Goal: Find contact information: Find contact information

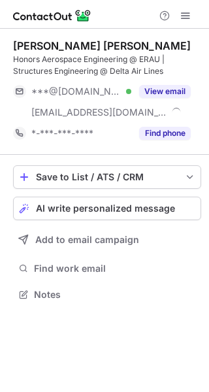
scroll to position [286, 209]
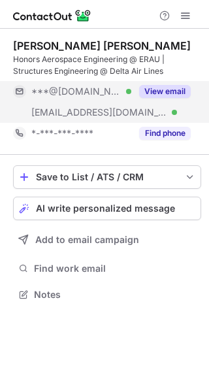
click at [177, 84] on div "View email" at bounding box center [161, 91] width 60 height 21
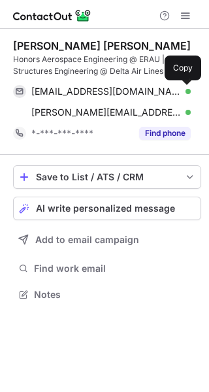
click at [190, 90] on button at bounding box center [184, 91] width 13 height 13
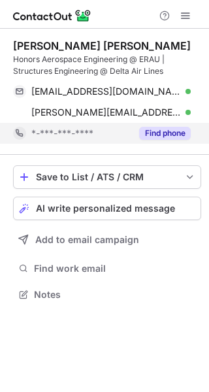
scroll to position [286, 209]
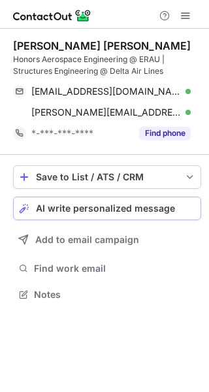
click at [154, 207] on span "AI write personalized message" at bounding box center [105, 208] width 139 height 10
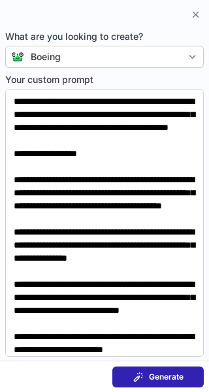
click at [177, 376] on span "Generate" at bounding box center [166, 377] width 35 height 10
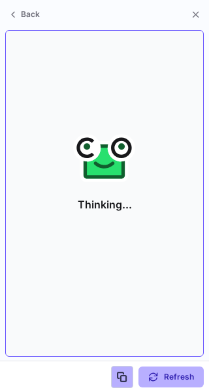
click at [106, 167] on icon at bounding box center [104, 165] width 21 height 7
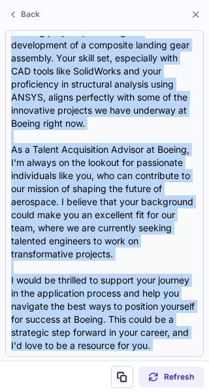
scroll to position [404, 0]
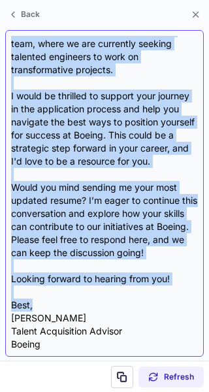
drag, startPoint x: 13, startPoint y: 52, endPoint x: 101, endPoint y: 302, distance: 264.8
click at [101, 302] on div "Subject: Exciting Opportunities at Boeing – Let's Connect! Body: Hi {Candidate'…" at bounding box center [104, 193] width 187 height 315
copy div "Exciting Opportunities at Boeing – Let's Connect! Body: Hi {Candidate's Name}, …"
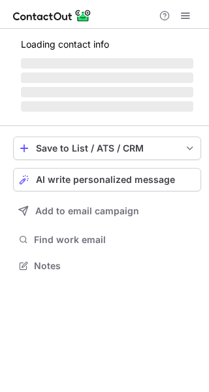
scroll to position [265, 209]
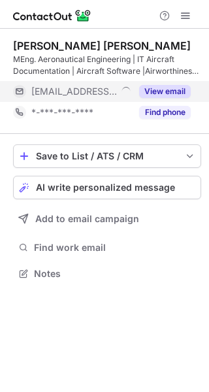
click at [167, 86] on button "View email" at bounding box center [165, 91] width 52 height 13
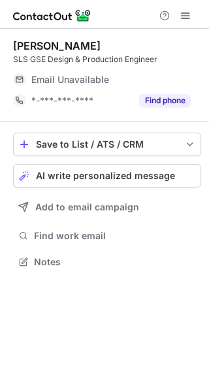
scroll to position [253, 209]
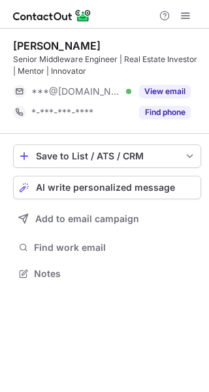
scroll to position [265, 209]
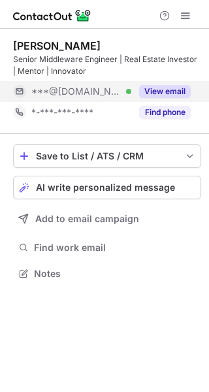
click at [171, 93] on button "View email" at bounding box center [165, 91] width 52 height 13
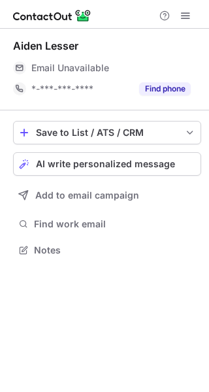
scroll to position [241, 209]
click at [150, 77] on div "Email Unavailable" at bounding box center [111, 68] width 160 height 21
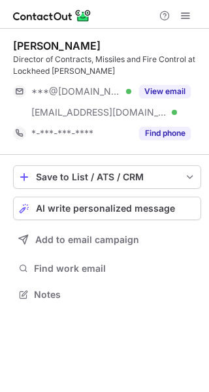
scroll to position [286, 209]
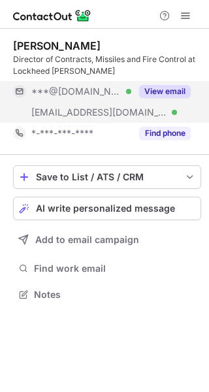
click at [173, 87] on button "View email" at bounding box center [165, 91] width 52 height 13
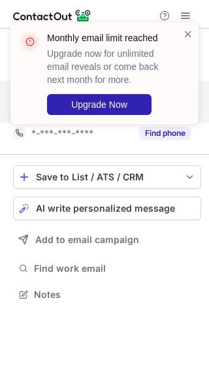
click at [183, 89] on div at bounding box center [188, 73] width 10 height 92
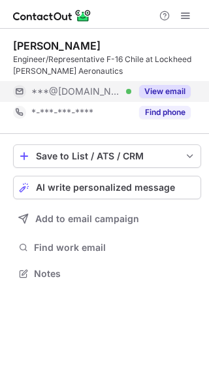
scroll to position [265, 209]
click at [158, 87] on button "View email" at bounding box center [165, 91] width 52 height 13
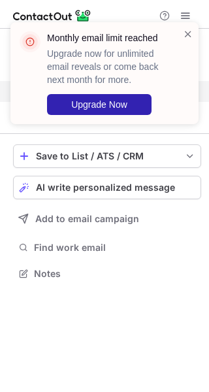
click at [185, 93] on div at bounding box center [188, 73] width 10 height 92
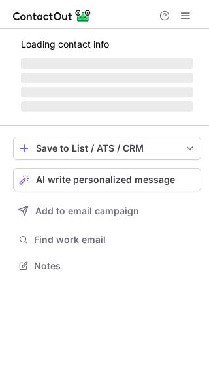
scroll to position [253, 209]
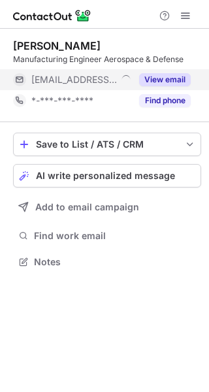
click at [148, 70] on div "View email" at bounding box center [161, 79] width 60 height 21
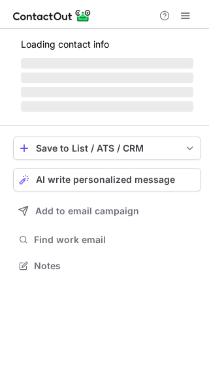
scroll to position [286, 209]
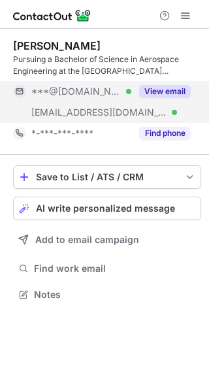
click at [154, 91] on button "View email" at bounding box center [165, 91] width 52 height 13
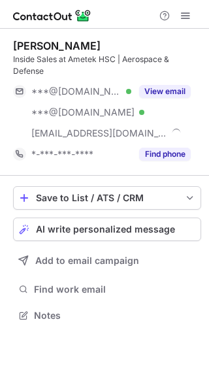
scroll to position [307, 209]
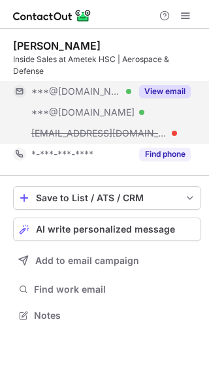
click at [160, 89] on button "View email" at bounding box center [165, 91] width 52 height 13
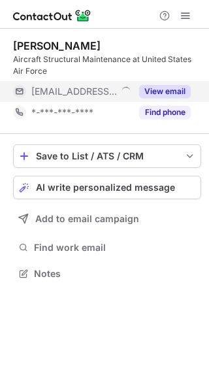
scroll to position [265, 209]
click at [175, 90] on button "View email" at bounding box center [165, 91] width 52 height 13
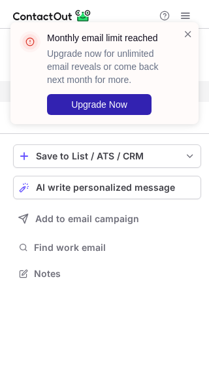
click at [175, 90] on div "Monthly email limit reached Upgrade now for unlimited email reveals or come bac…" at bounding box center [104, 78] width 209 height 139
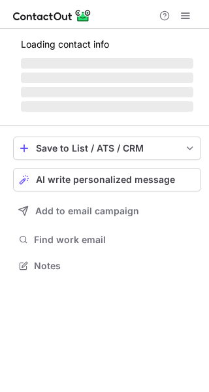
scroll to position [265, 209]
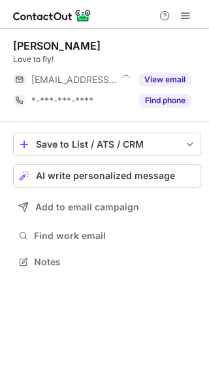
scroll to position [253, 209]
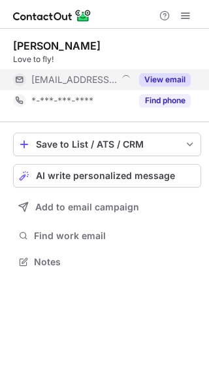
click at [158, 76] on button "View email" at bounding box center [165, 79] width 52 height 13
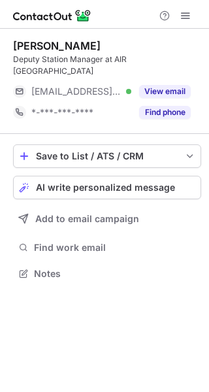
scroll to position [253, 209]
click at [165, 81] on div "View email" at bounding box center [161, 91] width 60 height 21
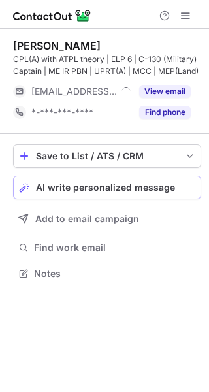
scroll to position [265, 209]
click at [158, 183] on span "AI write personalized message" at bounding box center [105, 187] width 139 height 10
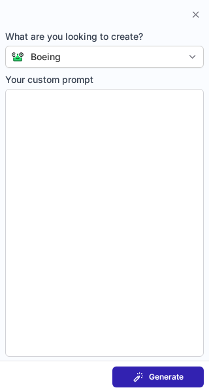
type textarea "**********"
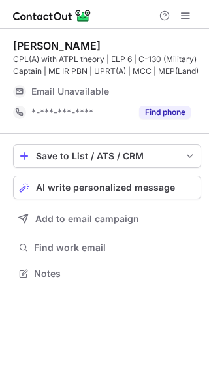
scroll to position [265, 209]
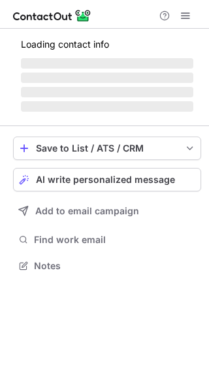
scroll to position [274, 209]
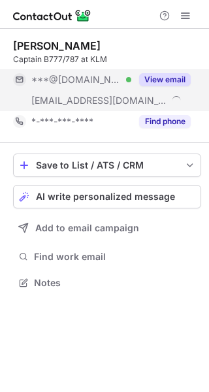
click at [170, 77] on button "View email" at bounding box center [165, 79] width 52 height 13
click at [167, 80] on button "View email" at bounding box center [165, 79] width 52 height 13
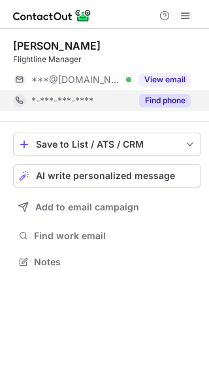
scroll to position [253, 209]
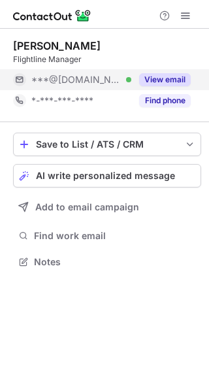
click at [181, 88] on div "View email" at bounding box center [161, 79] width 60 height 21
